Goal: Information Seeking & Learning: Find specific fact

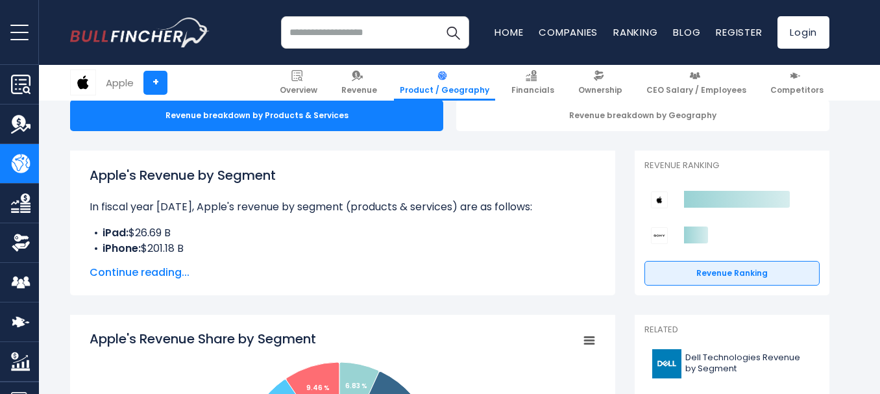
scroll to position [126, 0]
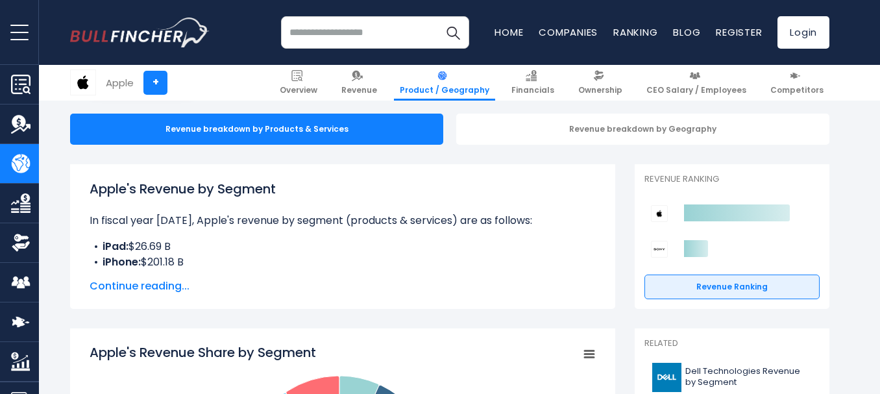
click at [380, 164] on div "Apple's Revenue by Segment In fiscal year [DATE], Apple's revenue by segment (p…" at bounding box center [342, 236] width 545 height 145
drag, startPoint x: 82, startPoint y: 224, endPoint x: 221, endPoint y: 267, distance: 145.5
click at [221, 267] on div "Apple's Revenue by Segment In fiscal year [DATE], Apple's revenue by segment (p…" at bounding box center [342, 236] width 545 height 145
copy div "In fiscal year [DATE], Apple's revenue by segment (products & services) are as …"
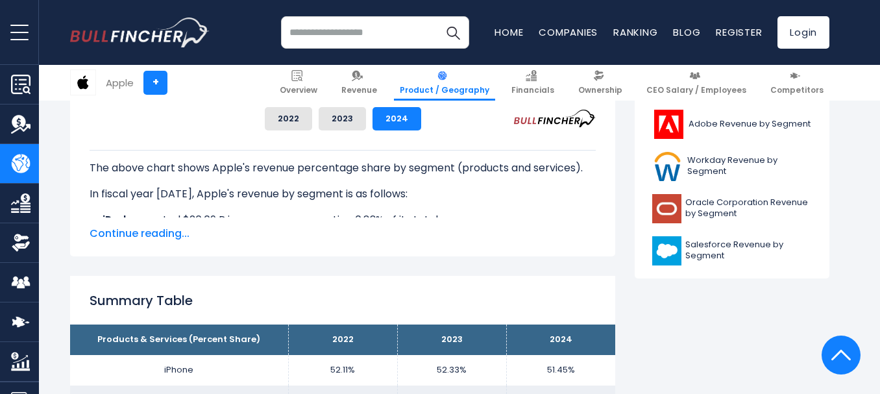
scroll to position [633, 0]
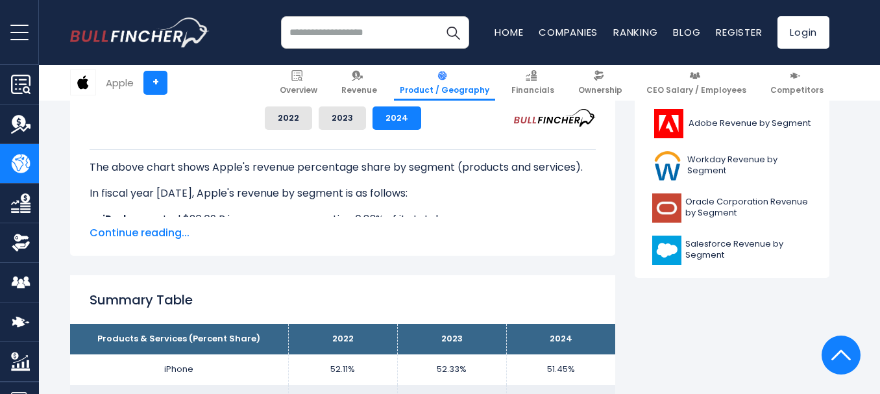
click at [145, 234] on span "Continue reading..." at bounding box center [343, 233] width 506 height 16
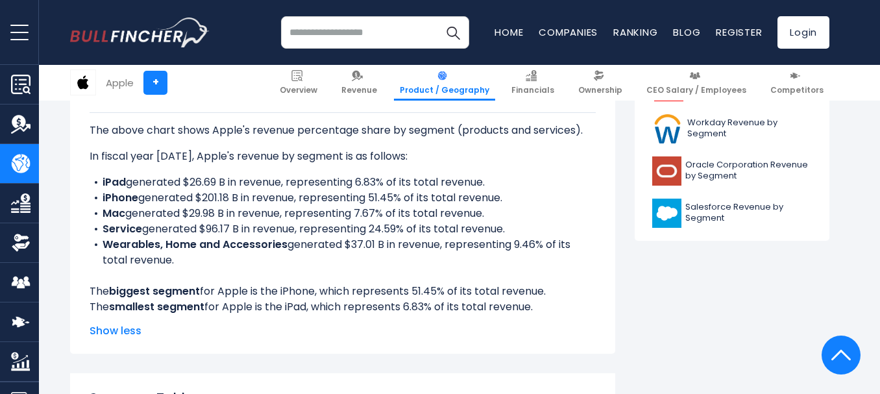
scroll to position [670, 0]
drag, startPoint x: 83, startPoint y: 153, endPoint x: 578, endPoint y: 304, distance: 517.8
click at [578, 304] on div "Apple's Revenue Share by Segment Created with Highcharts 12.1.2 Chart context m…" at bounding box center [342, 68] width 545 height 569
copy div "In fiscal year [DATE], Apple's revenue by segment is as follows: iPad generated…"
